Goal: Task Accomplishment & Management: Manage account settings

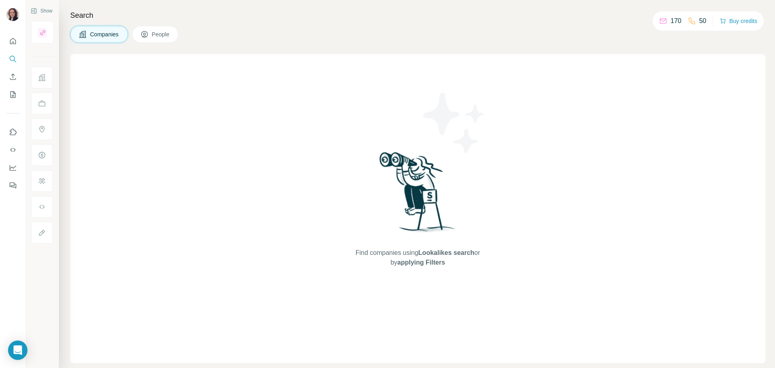
click at [166, 40] on button "People" at bounding box center [155, 34] width 47 height 17
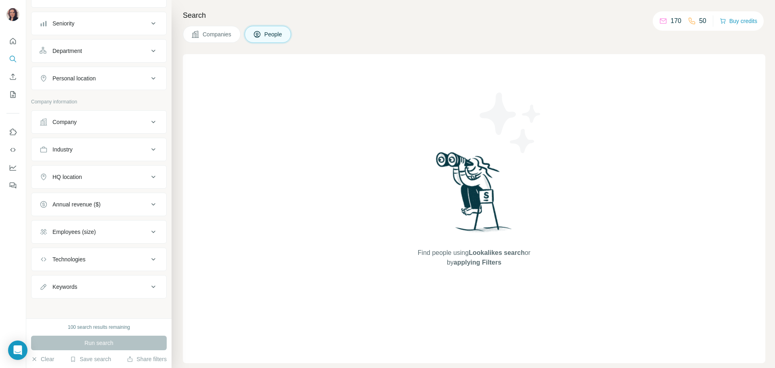
scroll to position [83, 0]
click at [23, 351] on div "Open Intercom Messenger" at bounding box center [17, 350] width 21 height 21
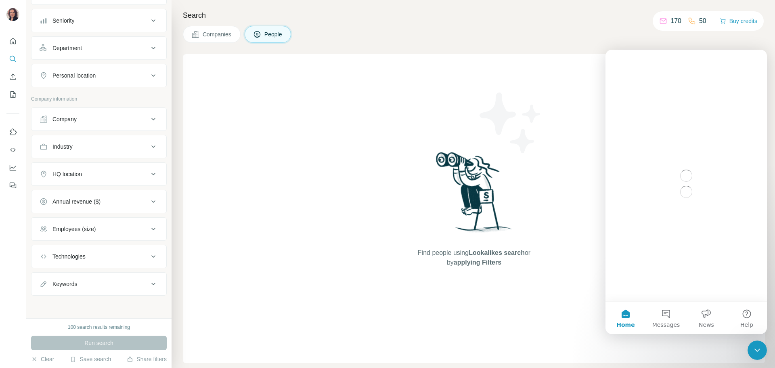
scroll to position [0, 0]
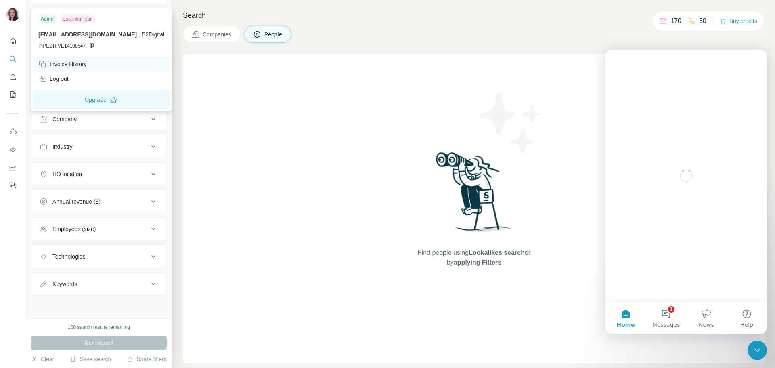
click at [71, 61] on div "Invoice History" at bounding box center [62, 64] width 48 height 8
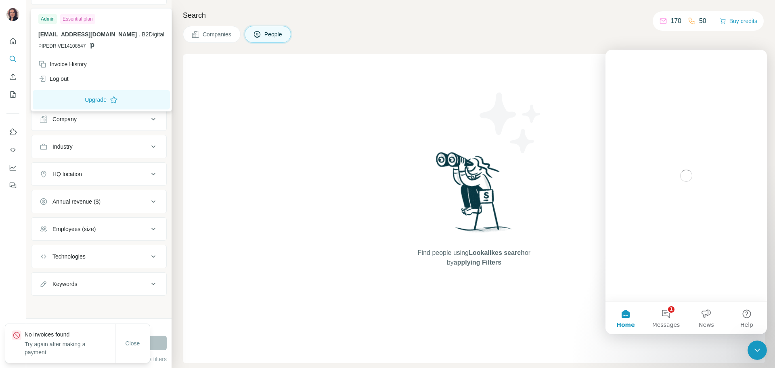
click at [10, 15] on img at bounding box center [12, 14] width 13 height 13
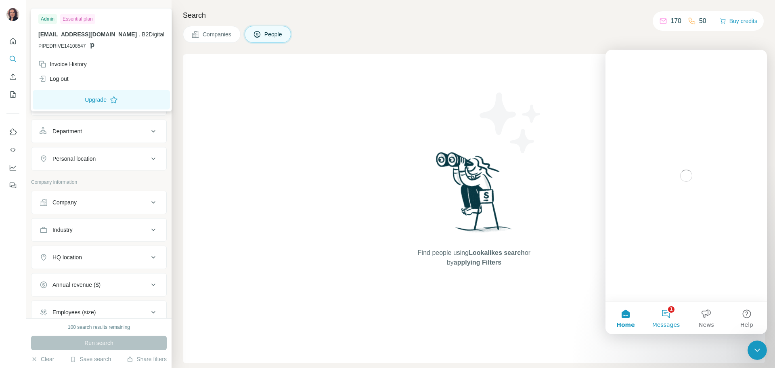
click at [669, 315] on button "1 Messages" at bounding box center [666, 318] width 40 height 32
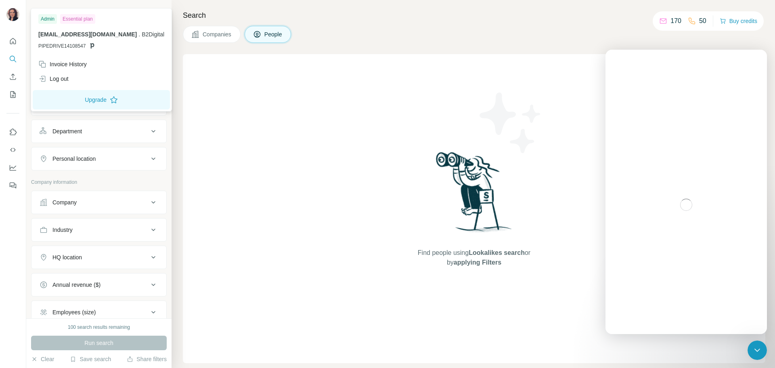
click at [360, 7] on div "Search Companies People Find people using Lookalikes search or by applying Filt…" at bounding box center [474, 184] width 604 height 368
click at [18, 10] on div at bounding box center [12, 15] width 13 height 15
